Goal: Find specific page/section: Find specific page/section

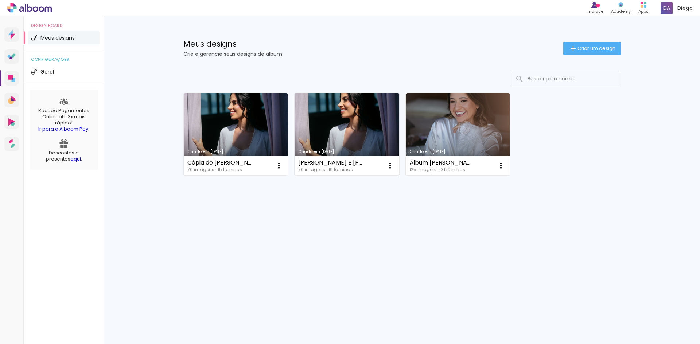
drag, startPoint x: 300, startPoint y: 161, endPoint x: 349, endPoint y: 161, distance: 49.2
click at [349, 161] on div "[PERSON_NAME] E [PERSON_NAME]" at bounding box center [330, 163] width 64 height 6
